Goal: Transaction & Acquisition: Subscribe to service/newsletter

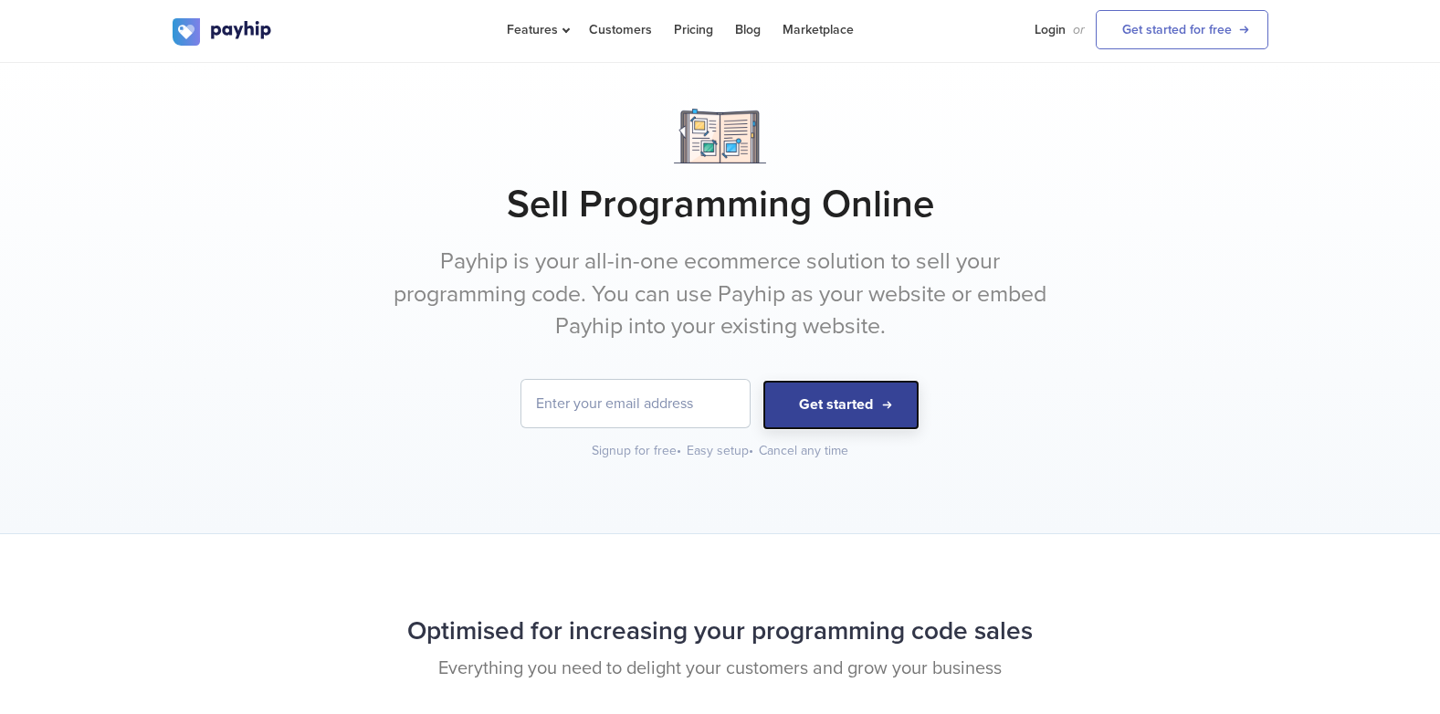
click at [772, 413] on button "Get started" at bounding box center [841, 405] width 157 height 50
click at [651, 419] on input "email" at bounding box center [635, 403] width 228 height 47
type input "[EMAIL_ADDRESS][DOMAIN_NAME]"
click at [850, 390] on button "Get started" at bounding box center [841, 405] width 157 height 50
